Goal: Information Seeking & Learning: Learn about a topic

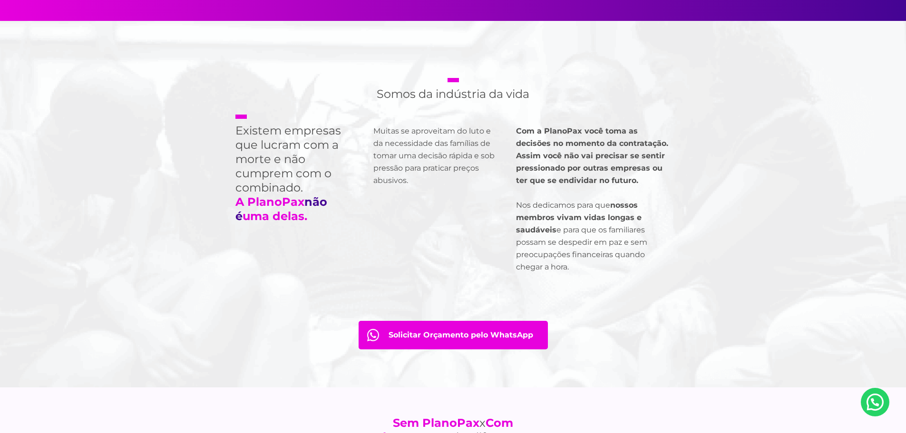
scroll to position [809, 0]
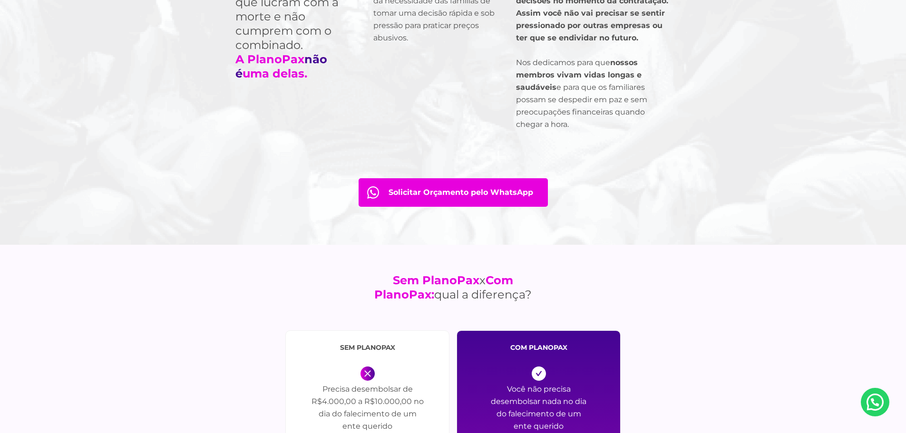
click at [428, 189] on link "Solicitar Orçamento pelo WhatsApp" at bounding box center [453, 192] width 189 height 29
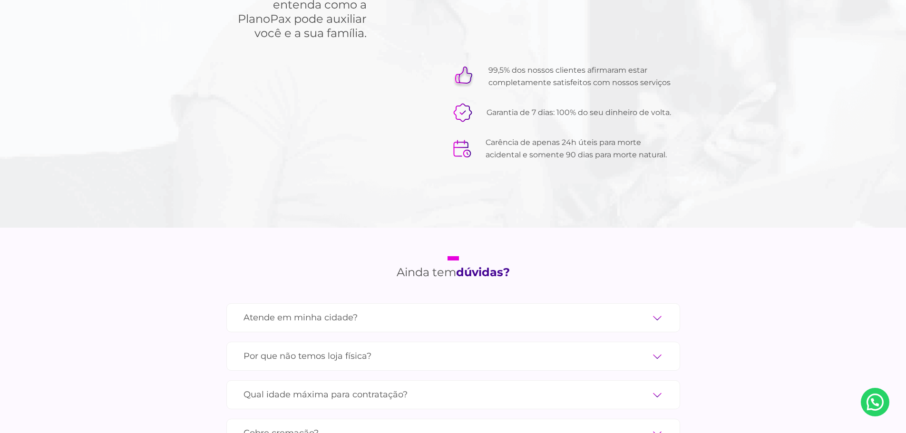
scroll to position [3092, 0]
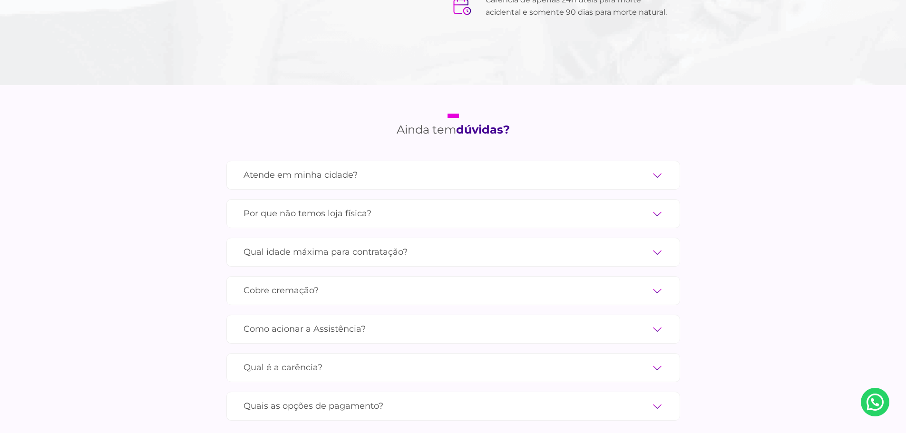
click at [654, 167] on label "Atende em minha cidade?" at bounding box center [454, 175] width 420 height 17
click at [0, 0] on input "Atende em minha cidade?" at bounding box center [0, 0] width 0 height 0
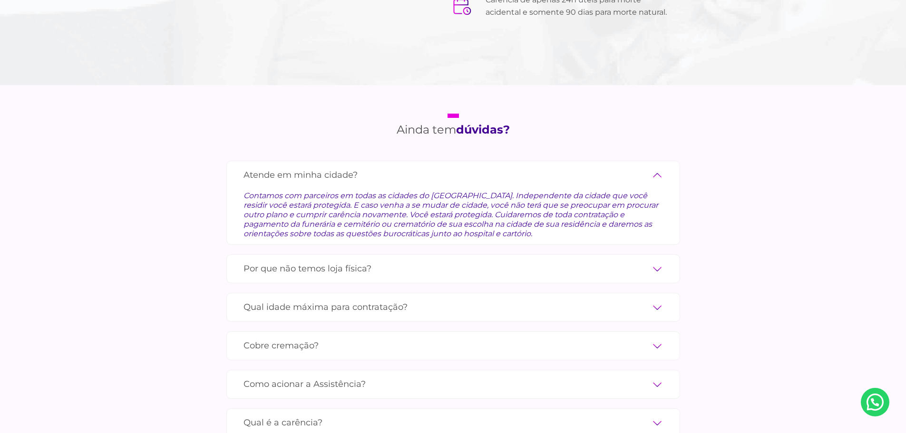
click at [660, 261] on label "Por que não temos loja física?" at bounding box center [454, 269] width 420 height 17
click at [0, 0] on input "Por que não temos loja física?" at bounding box center [0, 0] width 0 height 0
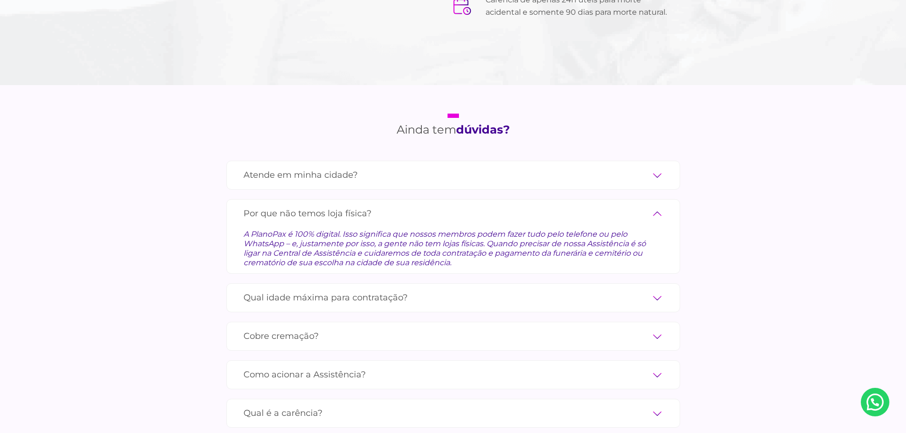
click at [662, 290] on label "Qual idade máxima para contratação?" at bounding box center [454, 298] width 420 height 17
click at [0, 0] on input "Qual idade máxima para contratação?" at bounding box center [0, 0] width 0 height 0
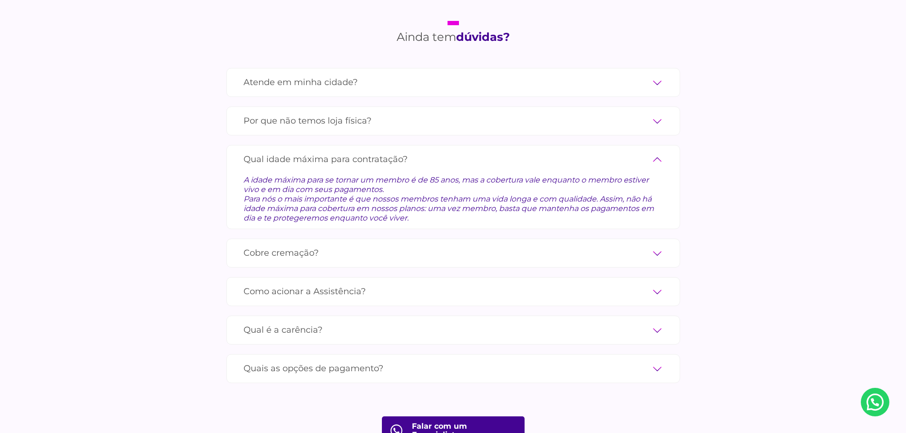
scroll to position [3187, 0]
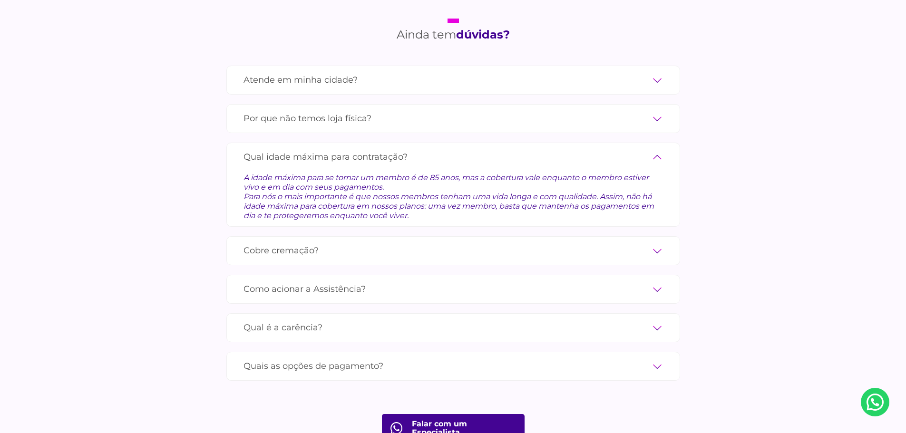
click at [647, 243] on label "Cobre cremação?" at bounding box center [454, 251] width 420 height 17
click at [0, 0] on input "Cobre cremação?" at bounding box center [0, 0] width 0 height 0
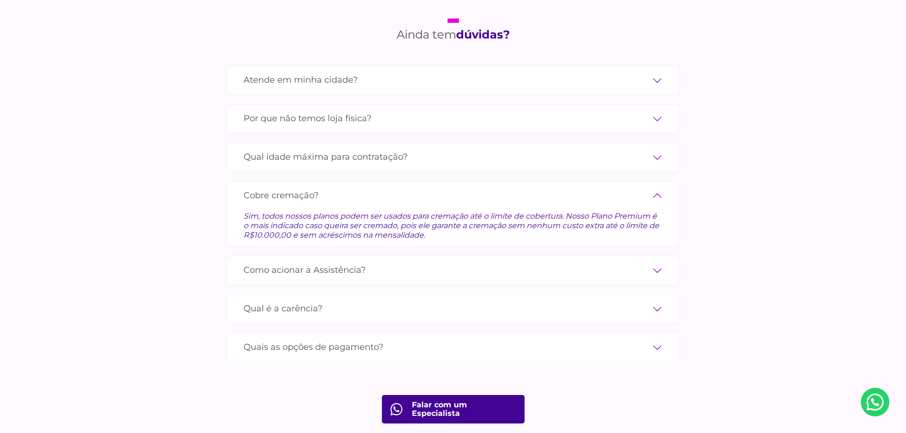
click at [653, 262] on label "Como acionar a Assistência?" at bounding box center [454, 270] width 420 height 17
click at [0, 0] on input "Como acionar a Assistência?" at bounding box center [0, 0] width 0 height 0
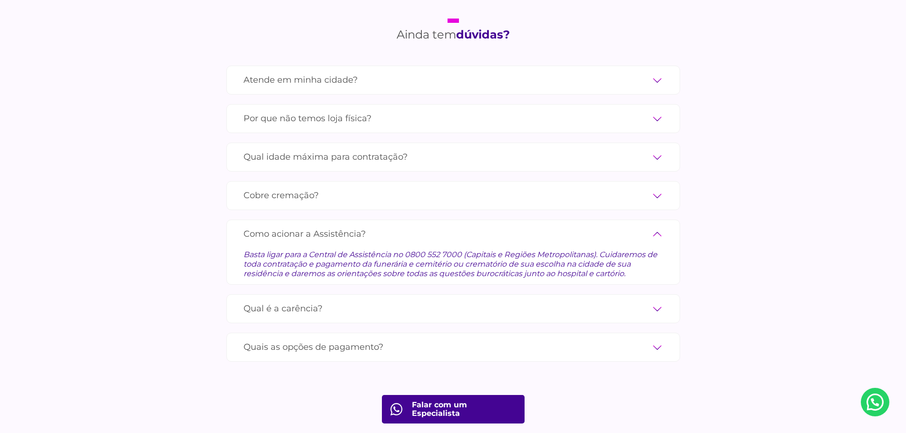
click at [658, 301] on label "Qual é a carência?" at bounding box center [454, 309] width 420 height 17
click at [0, 0] on input "Qual é a carência?" at bounding box center [0, 0] width 0 height 0
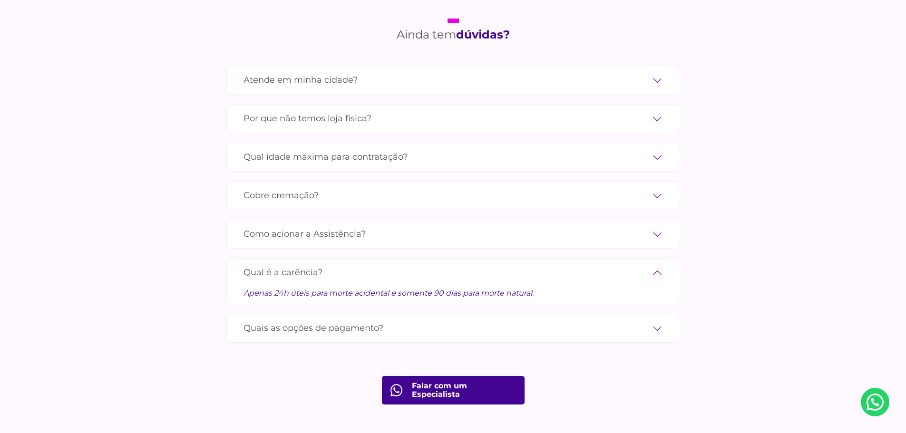
click at [653, 320] on label "Quais as opções de pagamento?" at bounding box center [454, 328] width 420 height 17
click at [0, 0] on input "Quais as opções de pagamento?" at bounding box center [0, 0] width 0 height 0
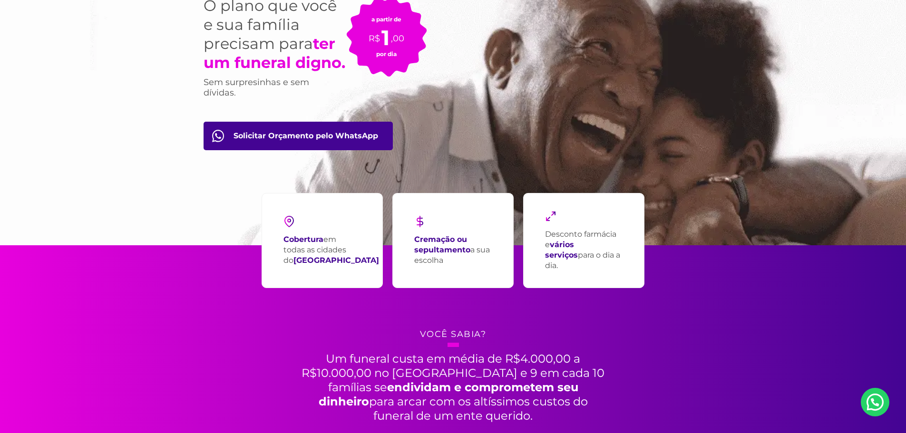
scroll to position [0, 0]
